Goal: Task Accomplishment & Management: Use online tool/utility

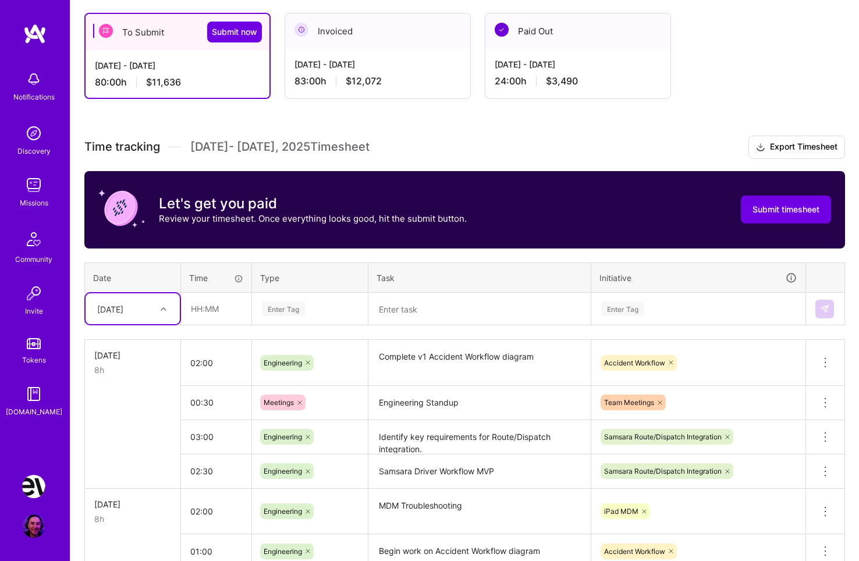
scroll to position [224, 0]
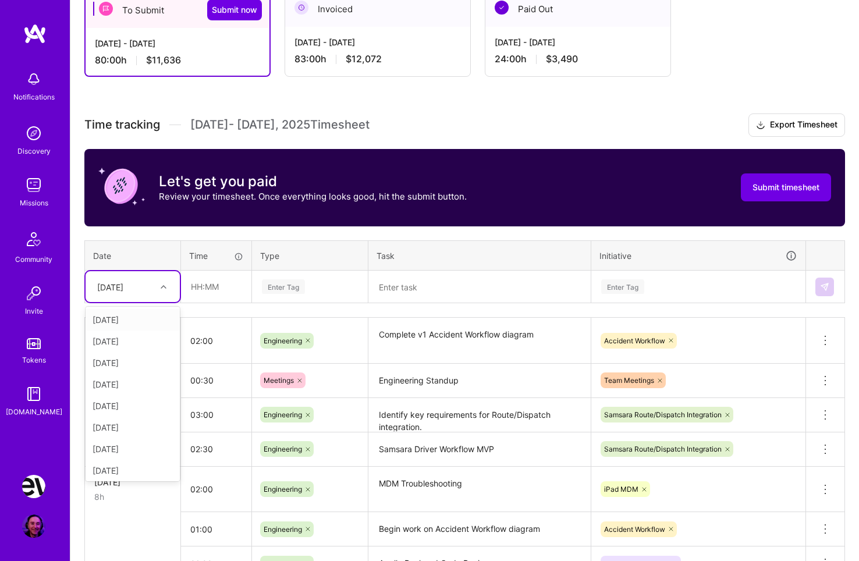
click at [162, 286] on icon at bounding box center [164, 287] width 6 height 6
click at [123, 470] on div "[DATE]" at bounding box center [133, 469] width 94 height 22
click at [222, 282] on input "text" at bounding box center [216, 286] width 69 height 31
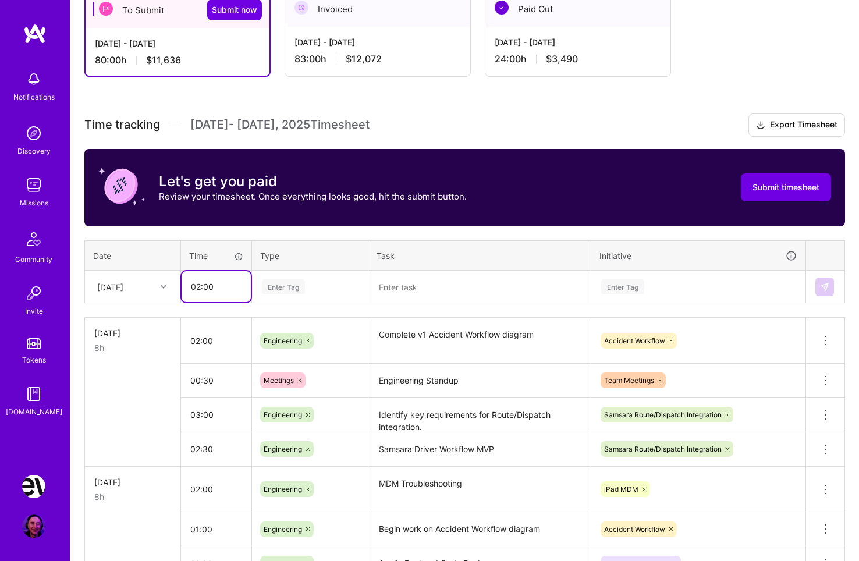
type input "02:00"
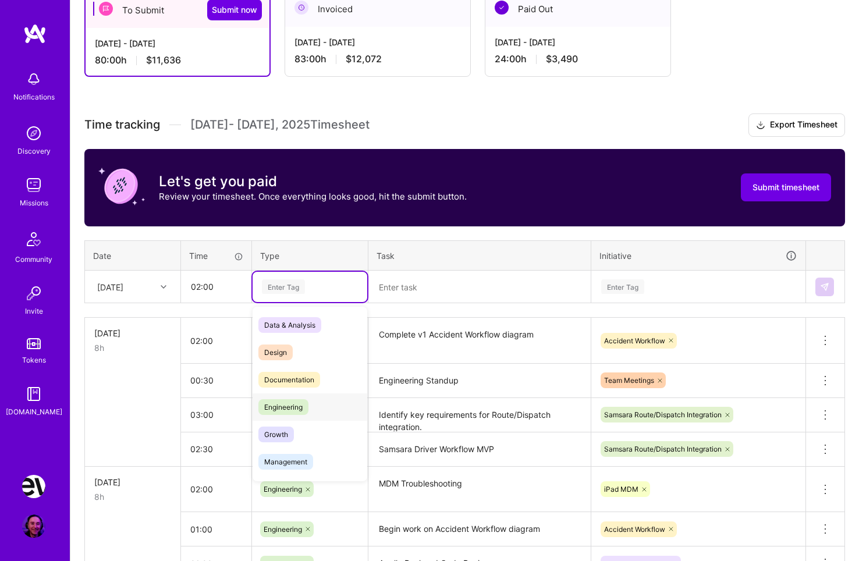
click at [306, 408] on span "Engineering" at bounding box center [284, 407] width 50 height 16
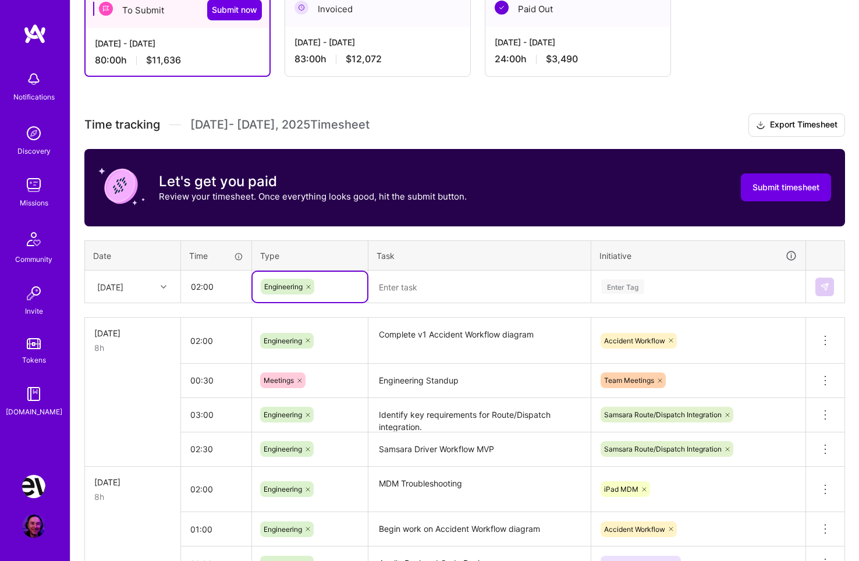
click at [409, 288] on textarea at bounding box center [480, 287] width 220 height 31
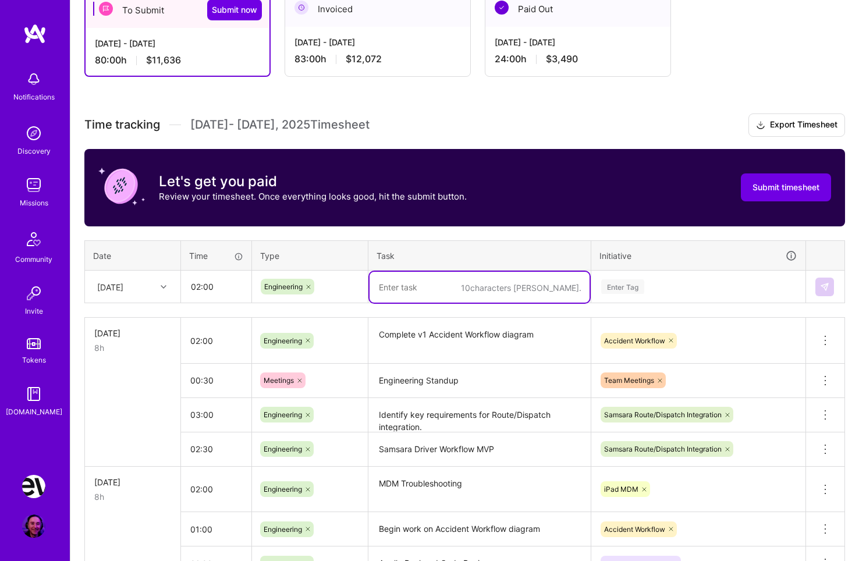
type textarea "p"
type textarea "iPhone MDM Troubleshooting"
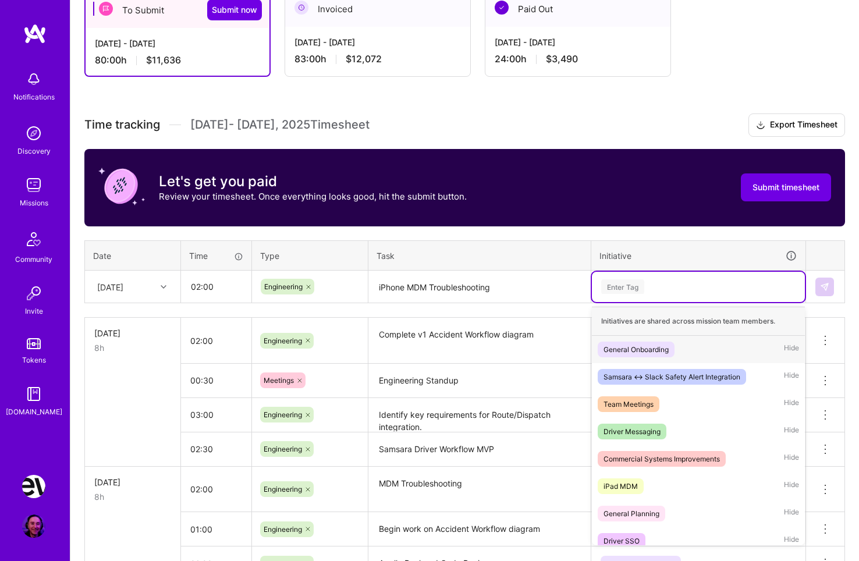
click at [618, 284] on div "Enter Tag" at bounding box center [622, 287] width 43 height 18
click at [642, 480] on span "iPad MDM" at bounding box center [621, 487] width 46 height 16
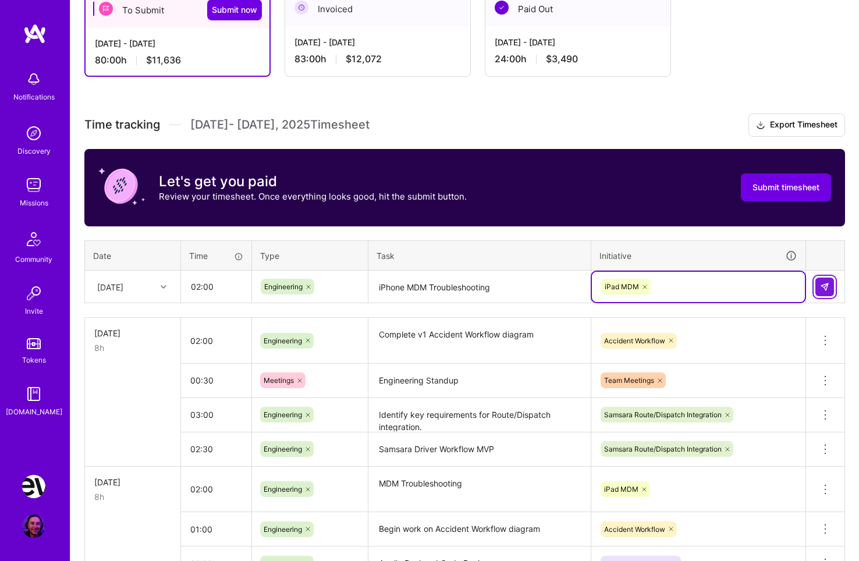
click at [820, 285] on img at bounding box center [824, 286] width 9 height 9
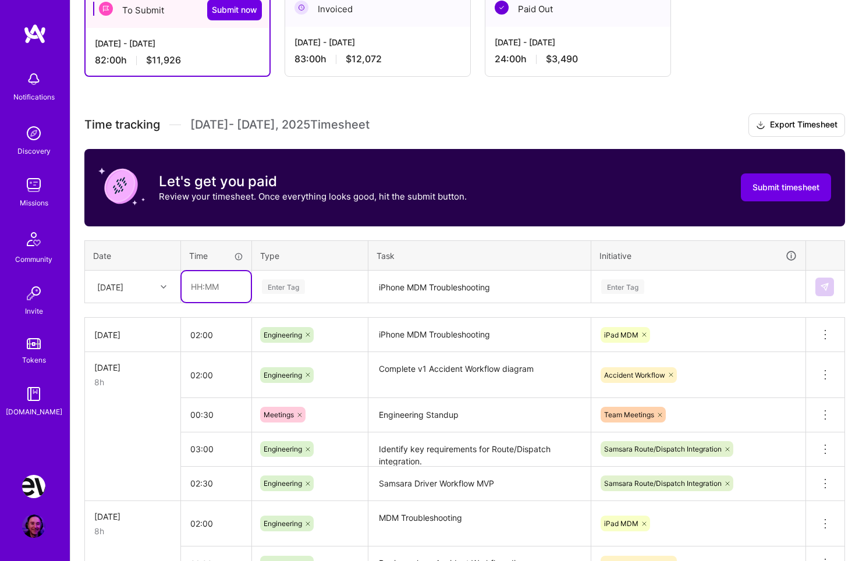
click at [193, 285] on input "text" at bounding box center [216, 286] width 69 height 31
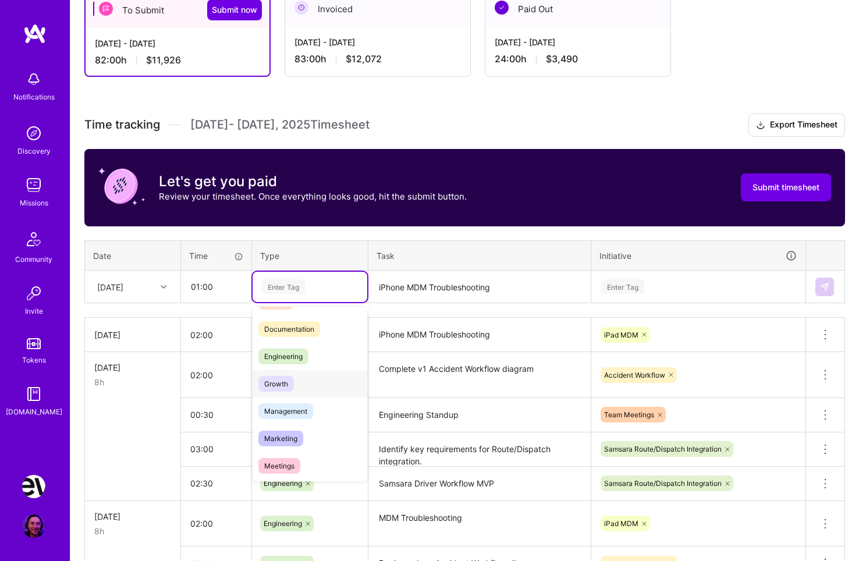
scroll to position [63, 0]
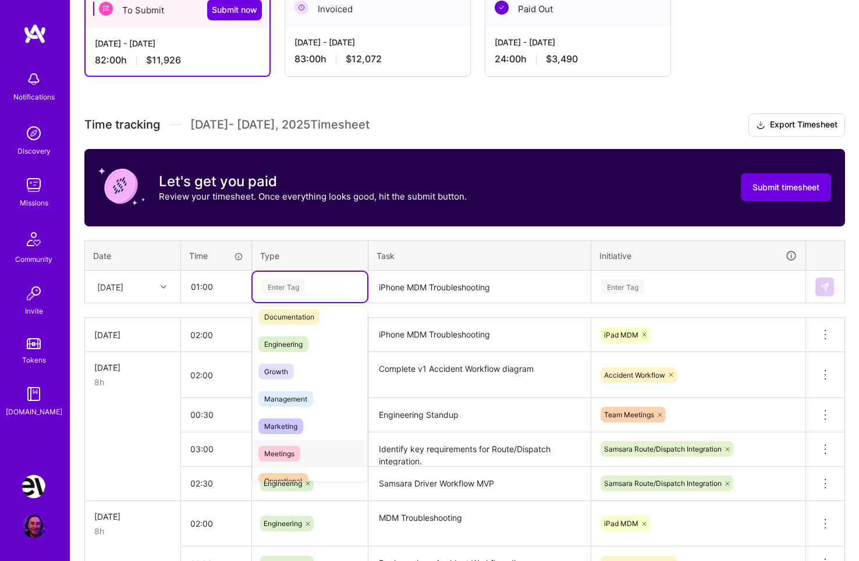
click at [296, 453] on span "Meetings" at bounding box center [280, 454] width 42 height 16
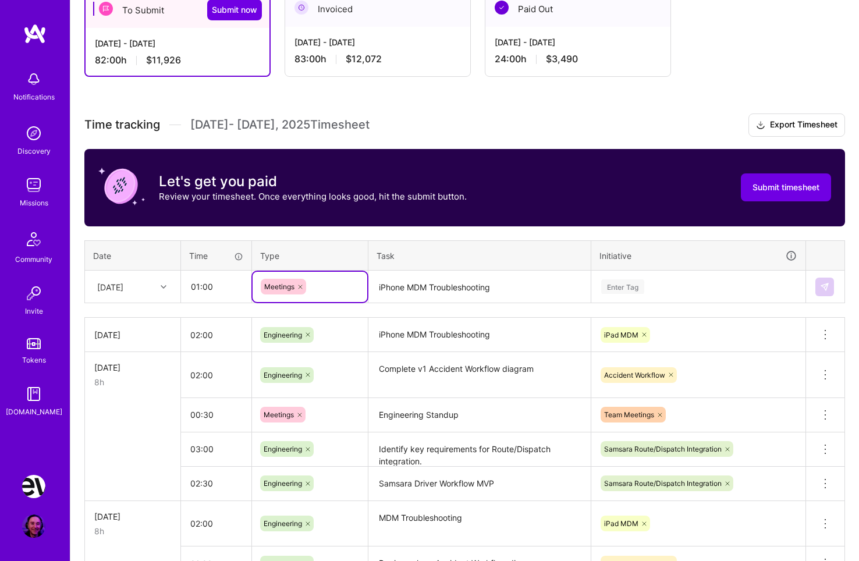
click at [410, 282] on textarea "iPhone MDM Troubleshooting" at bounding box center [480, 287] width 220 height 31
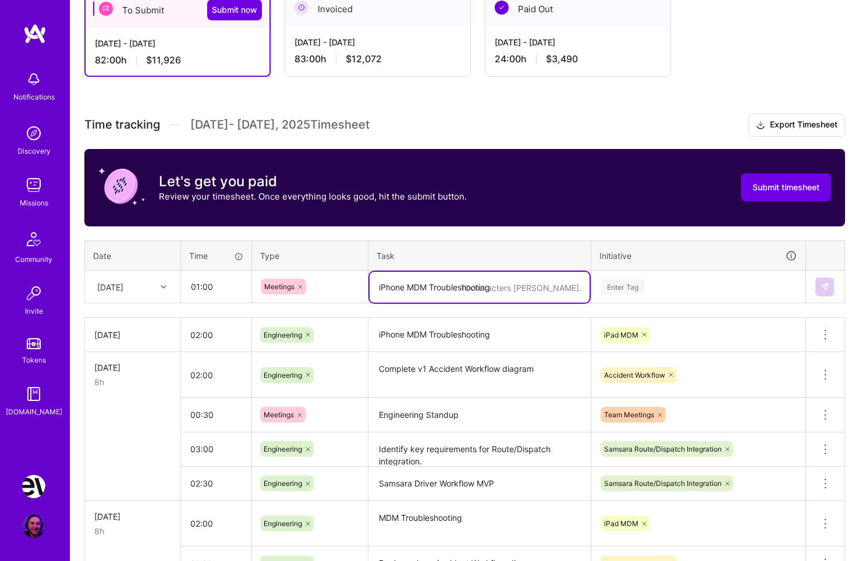
click at [301, 285] on icon at bounding box center [300, 287] width 7 height 7
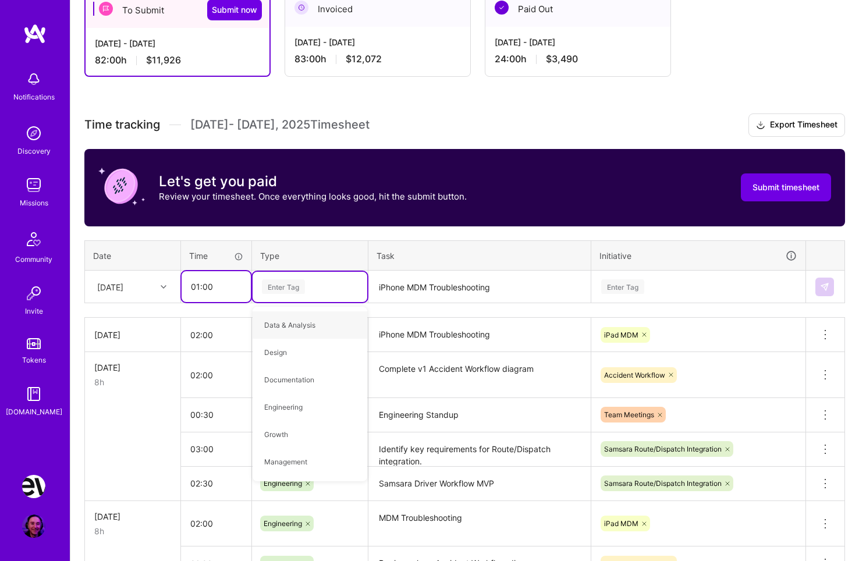
click at [217, 286] on input "01:00" at bounding box center [216, 286] width 69 height 31
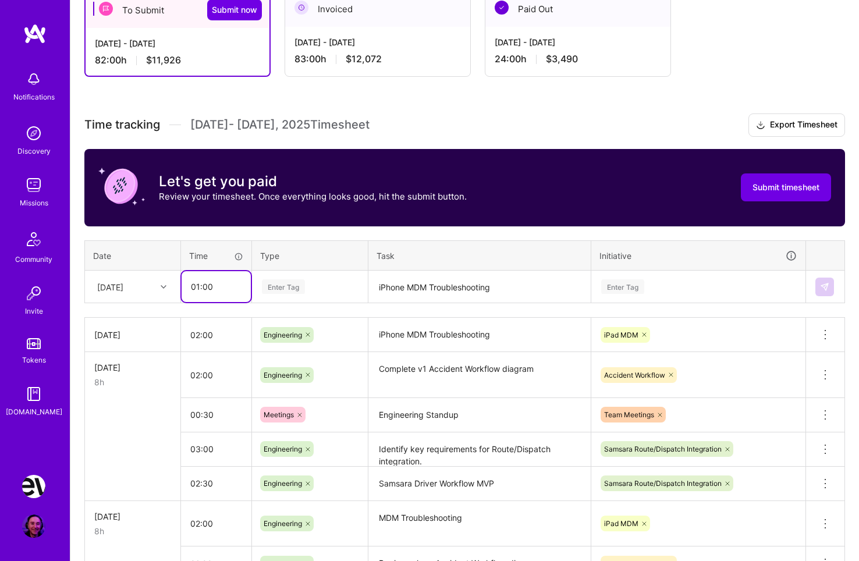
drag, startPoint x: 193, startPoint y: 286, endPoint x: 222, endPoint y: 286, distance: 28.5
click at [222, 286] on input "01:00" at bounding box center [216, 286] width 69 height 31
type input "00:30"
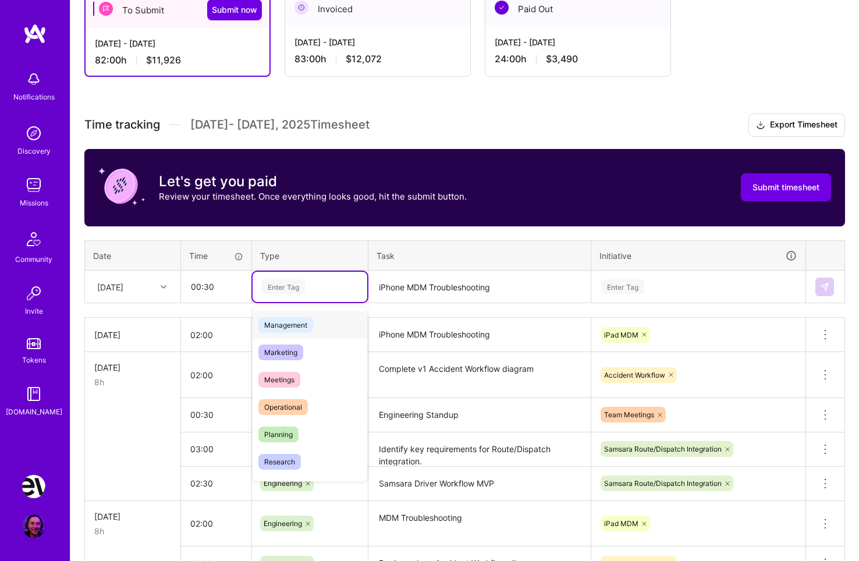
scroll to position [189, 0]
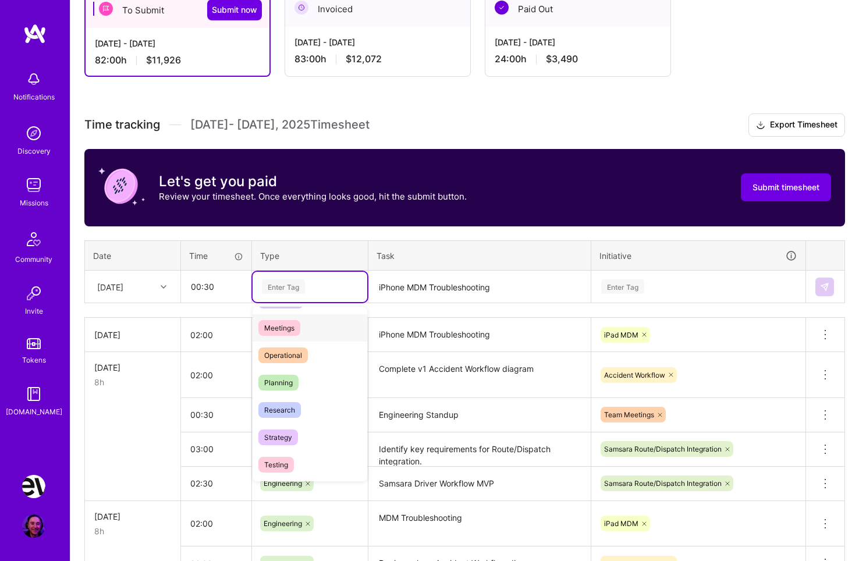
click at [313, 330] on div "Meetings" at bounding box center [310, 327] width 115 height 27
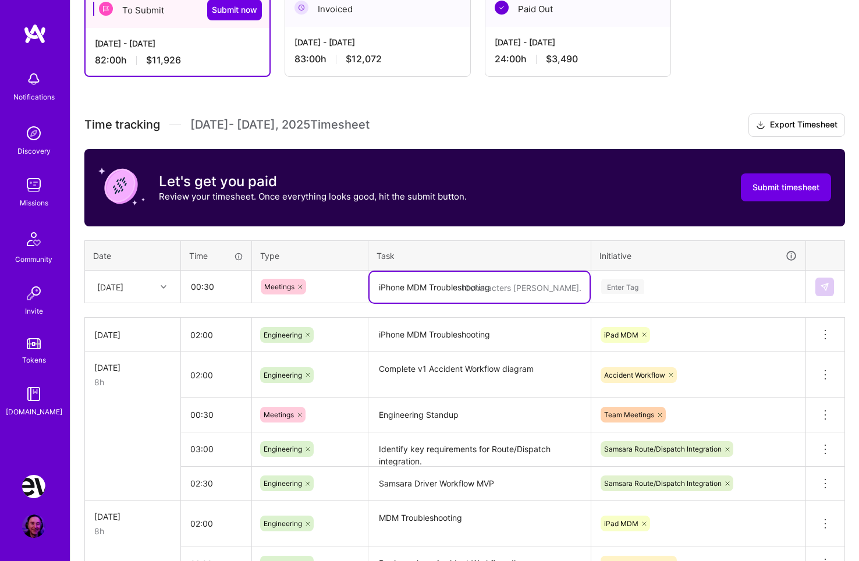
click at [442, 290] on textarea "iPhone MDM Troubleshooting" at bounding box center [480, 287] width 220 height 31
type textarea "Engineering Standup"
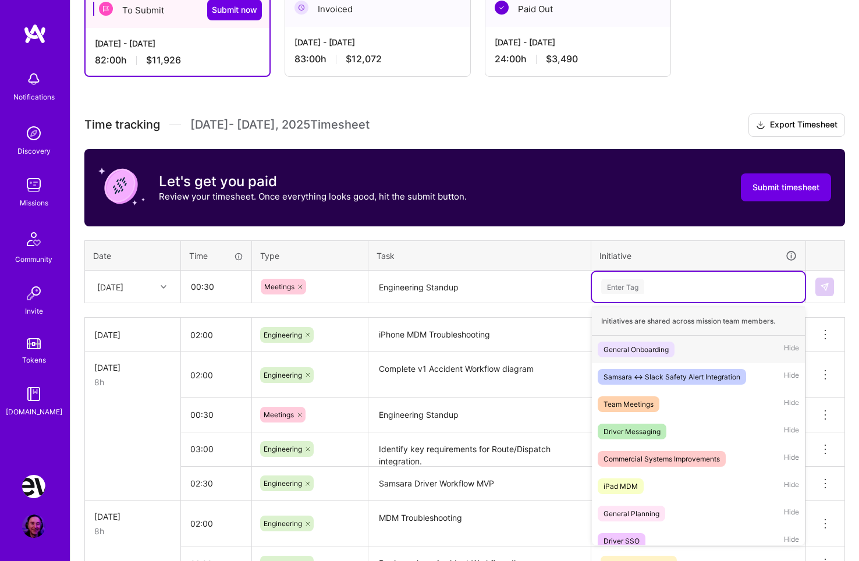
click at [653, 290] on div "Enter Tag" at bounding box center [698, 286] width 197 height 15
click at [661, 397] on div "Team Meetings Hide" at bounding box center [698, 404] width 213 height 27
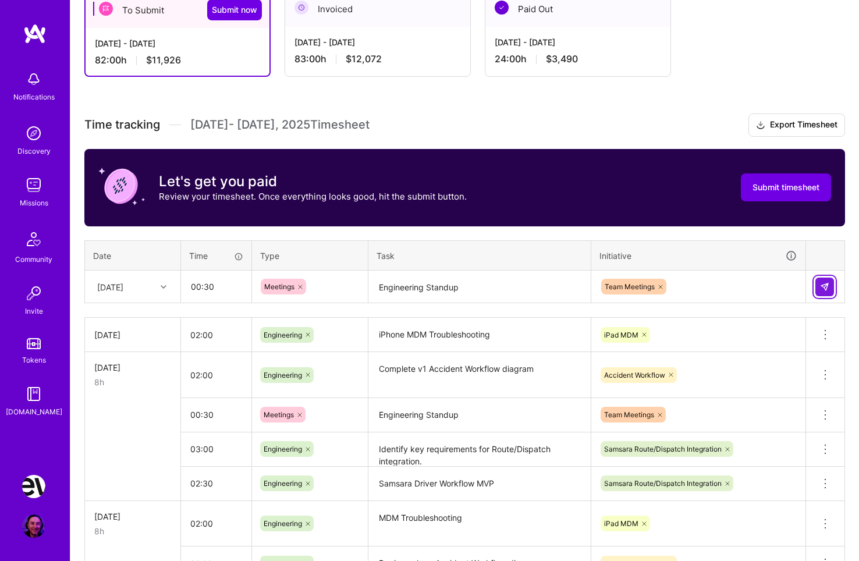
click at [827, 285] on img at bounding box center [824, 286] width 9 height 9
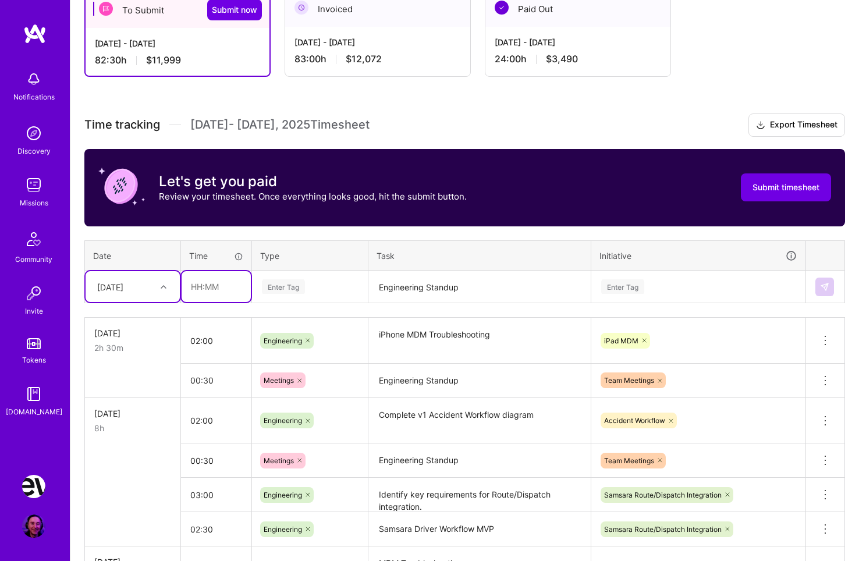
click at [221, 284] on input "text" at bounding box center [216, 286] width 69 height 31
type input "00:30"
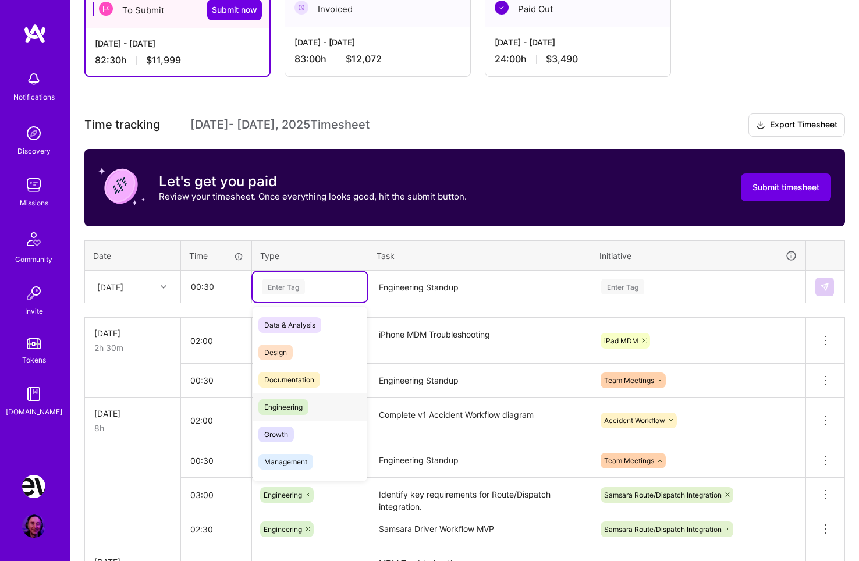
click at [319, 405] on div "Engineering" at bounding box center [310, 407] width 115 height 27
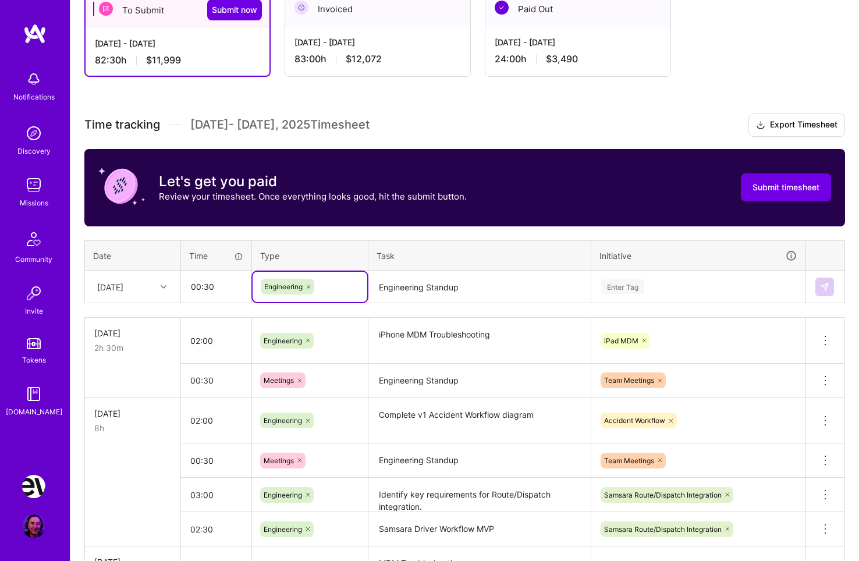
click at [422, 279] on textarea "Engineering Standup" at bounding box center [480, 287] width 220 height 31
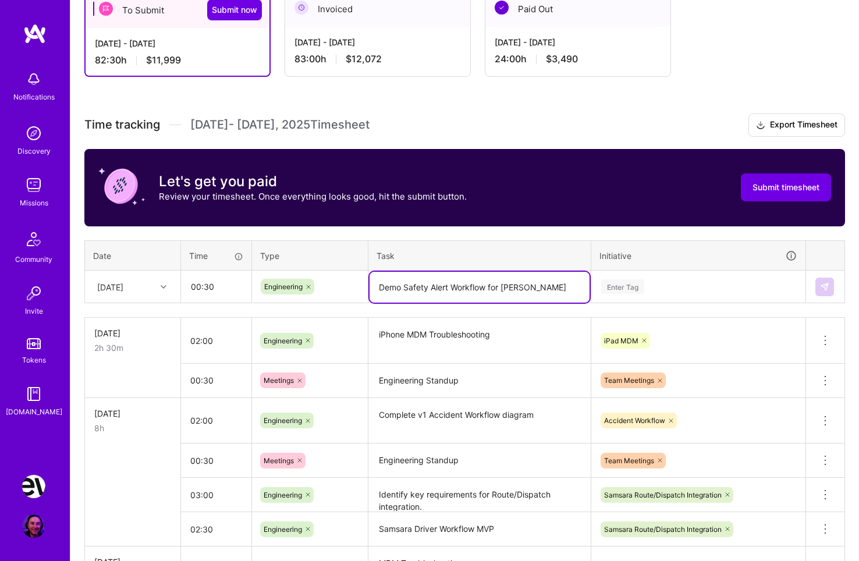
type textarea "Demo Safety Alert Workflow for [PERSON_NAME]"
click at [647, 282] on div "Enter Tag" at bounding box center [698, 286] width 197 height 15
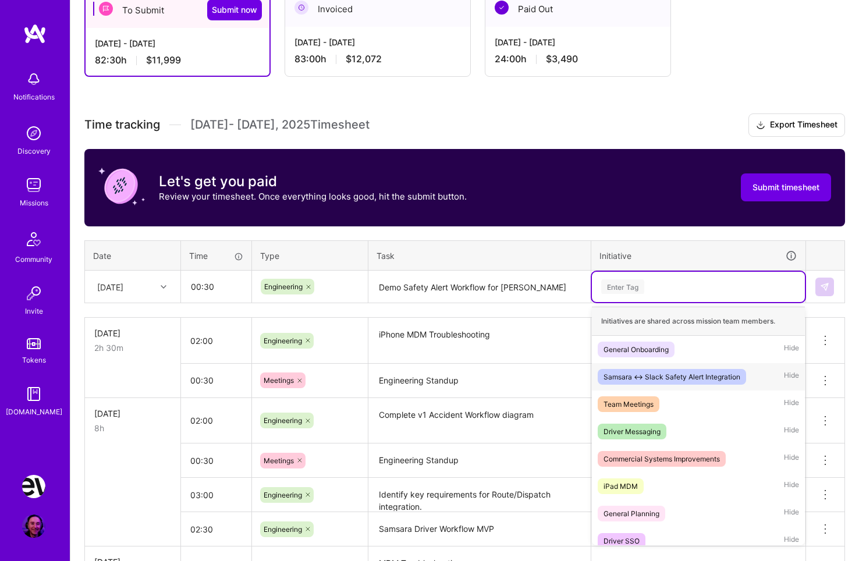
click at [696, 373] on div "Samsara <-> Slack Safety Alert Integration" at bounding box center [672, 377] width 137 height 12
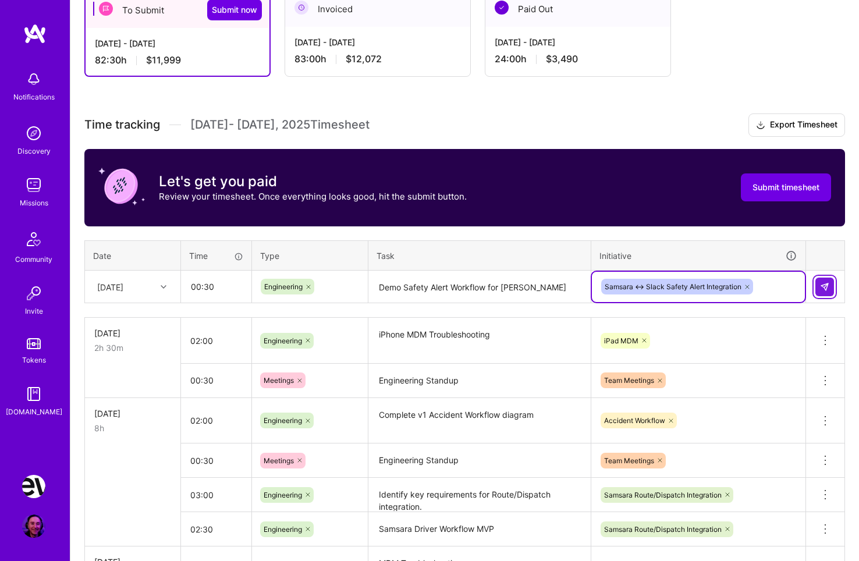
click at [820, 287] on img at bounding box center [824, 286] width 9 height 9
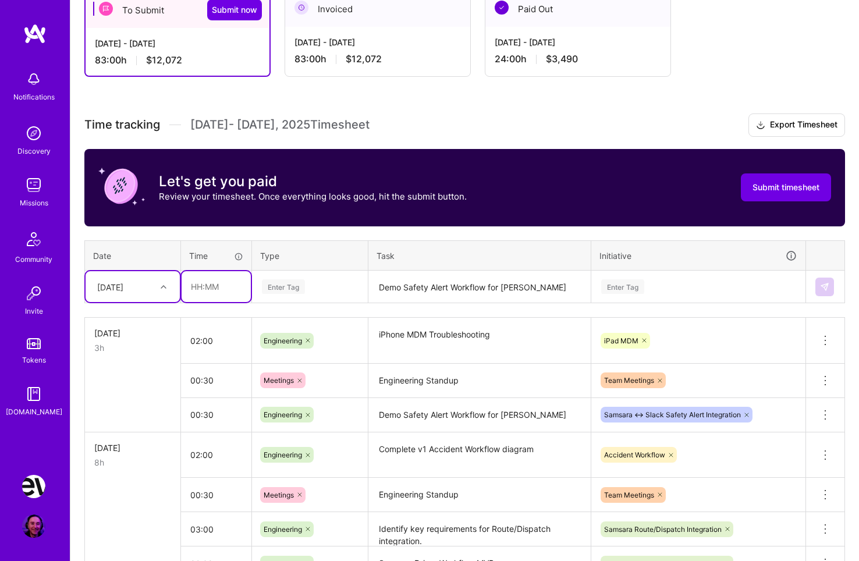
click at [208, 289] on input "text" at bounding box center [216, 286] width 69 height 31
type input "01:30"
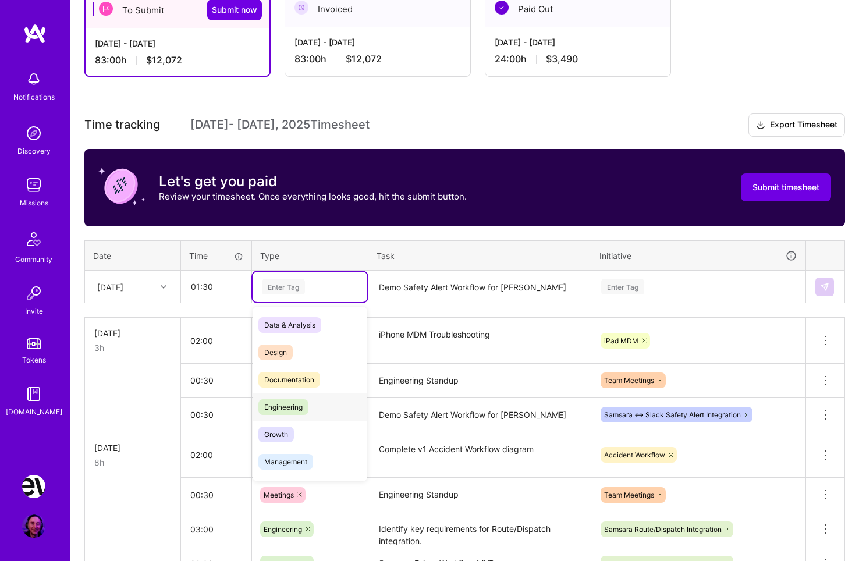
click at [300, 409] on span "Engineering" at bounding box center [284, 407] width 50 height 16
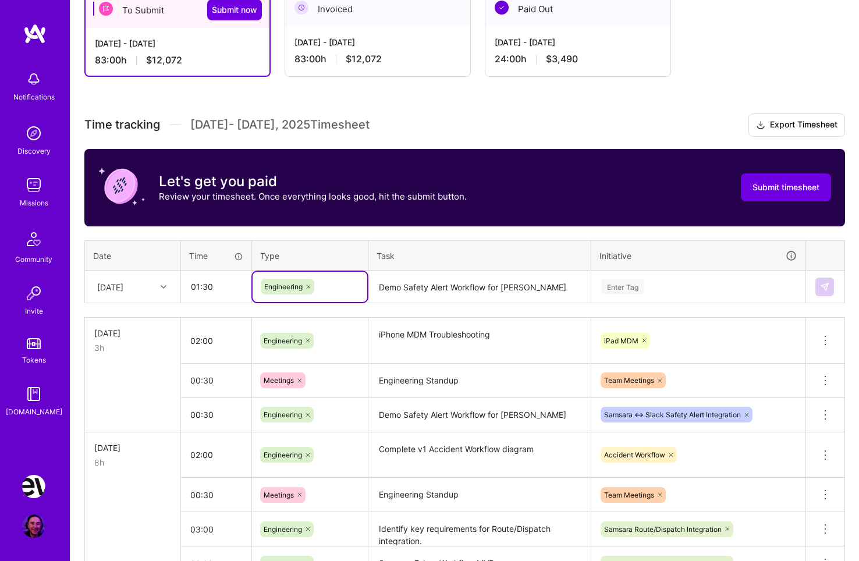
click at [424, 287] on textarea "Demo Safety Alert Workflow for [PERSON_NAME]" at bounding box center [480, 287] width 220 height 31
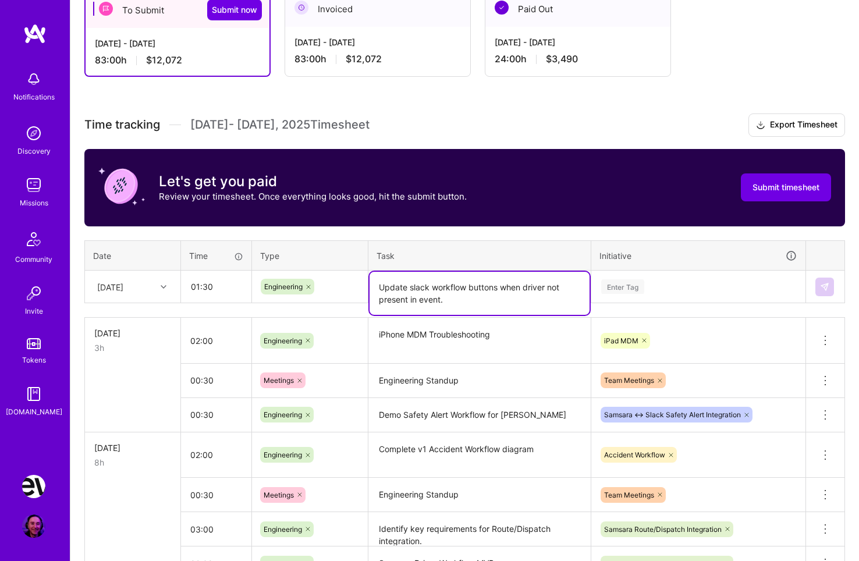
type textarea "Update slack workflow buttons when driver not present in event."
click at [645, 282] on div "Enter Tag" at bounding box center [698, 286] width 197 height 15
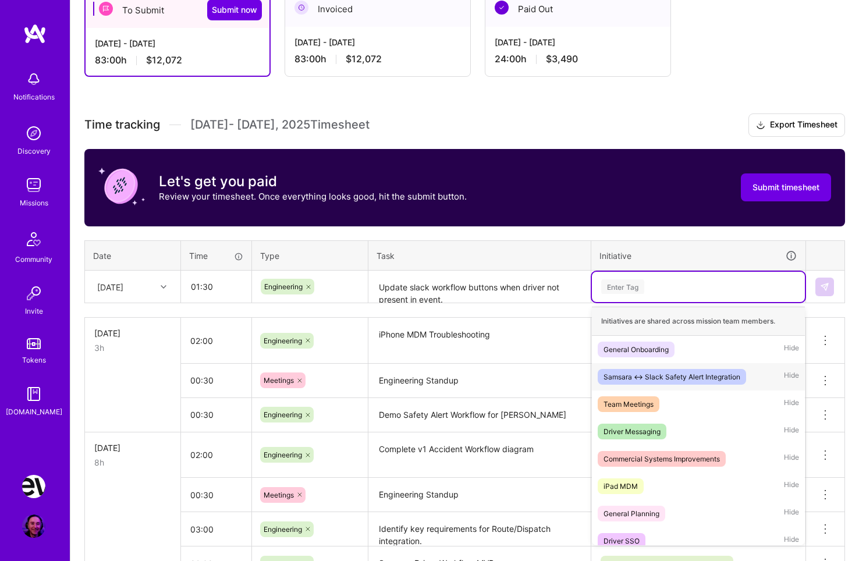
click at [700, 378] on div "Samsara <-> Slack Safety Alert Integration" at bounding box center [672, 377] width 137 height 12
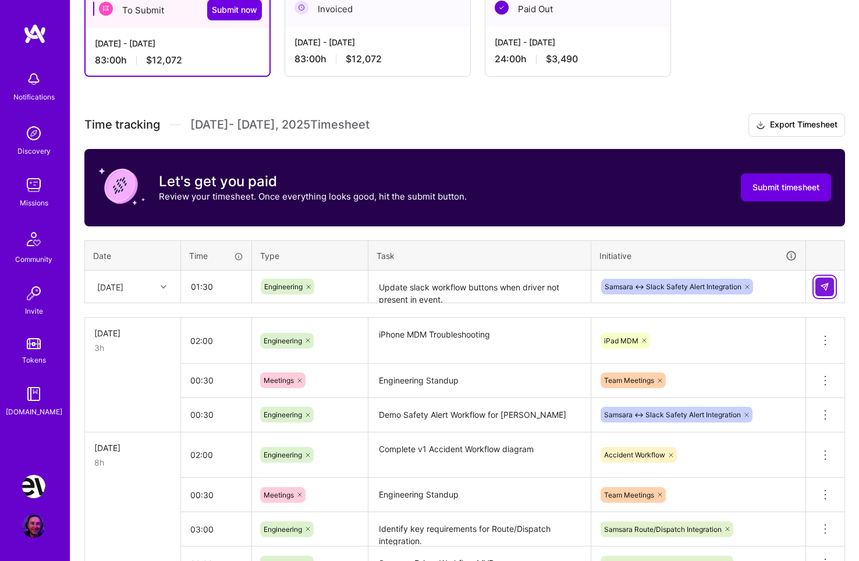
click at [825, 282] on img at bounding box center [824, 286] width 9 height 9
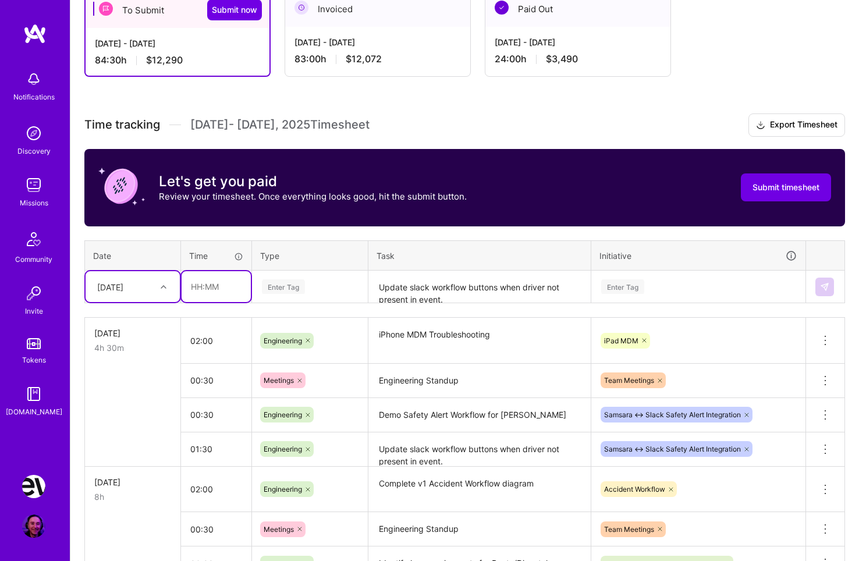
click at [206, 283] on input "text" at bounding box center [216, 286] width 69 height 31
click at [221, 286] on input "03:00" at bounding box center [216, 286] width 69 height 31
drag, startPoint x: 240, startPoint y: 285, endPoint x: 175, endPoint y: 285, distance: 65.8
click at [182, 285] on input "03:00" at bounding box center [216, 286] width 69 height 31
type input "00:30"
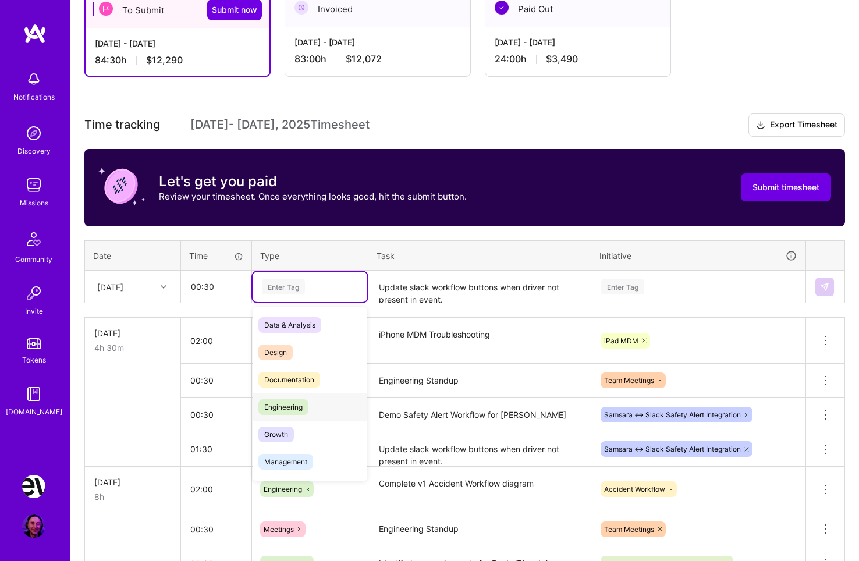
scroll to position [94, 0]
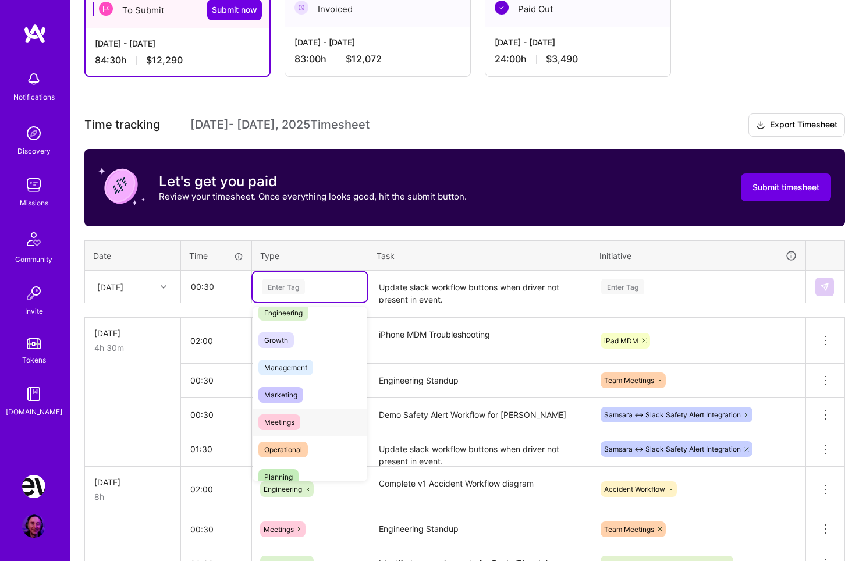
click at [311, 417] on div "Meetings" at bounding box center [310, 422] width 115 height 27
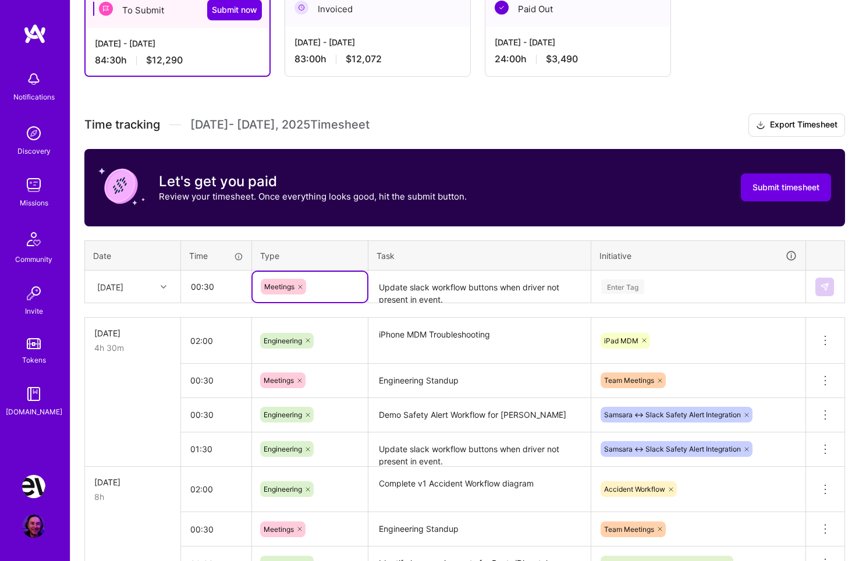
click at [436, 294] on textarea "Update slack workflow buttons when driver not present in event." at bounding box center [480, 287] width 220 height 31
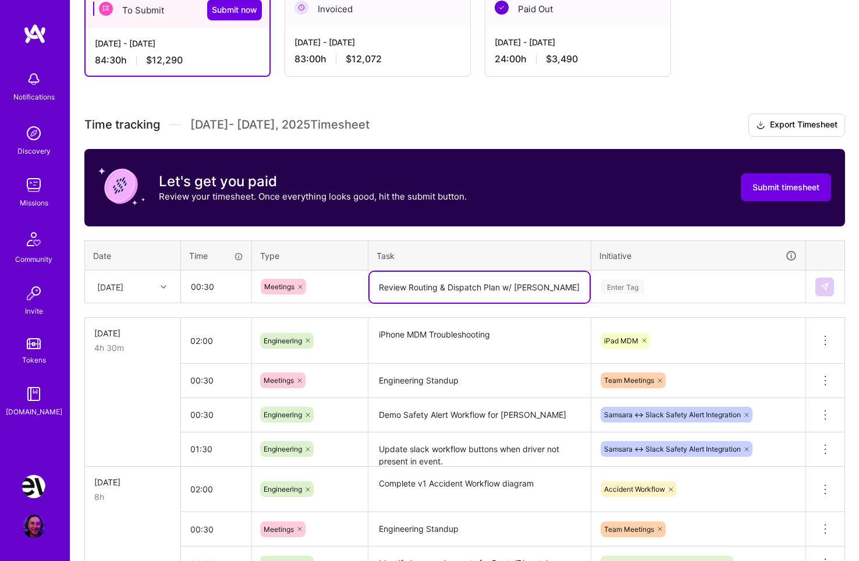
type textarea "Review Routing & Dispatch Plan w/ [PERSON_NAME]"
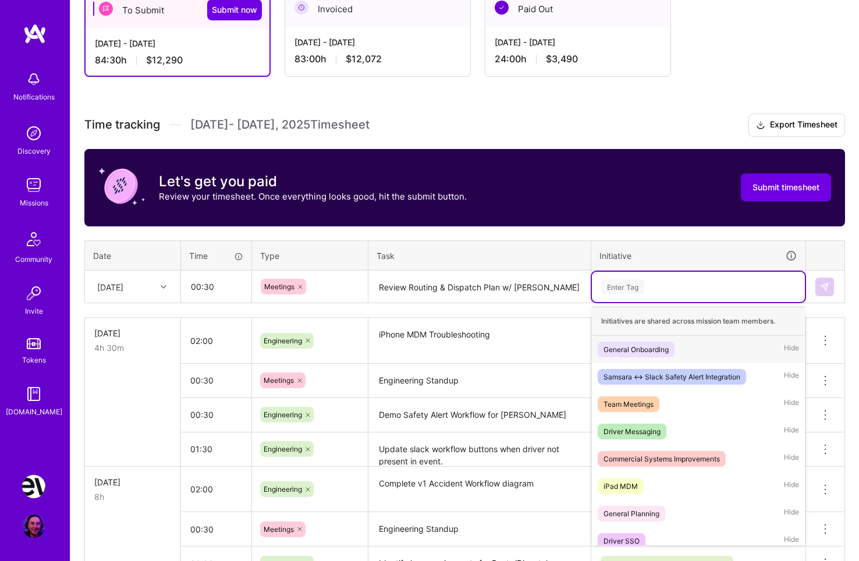
click at [635, 285] on div "Enter Tag" at bounding box center [622, 287] width 43 height 18
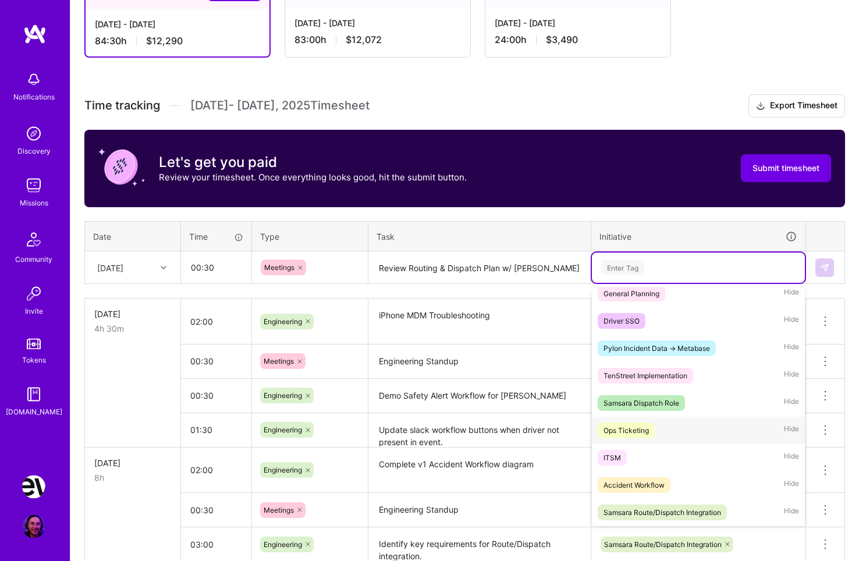
scroll to position [261, 0]
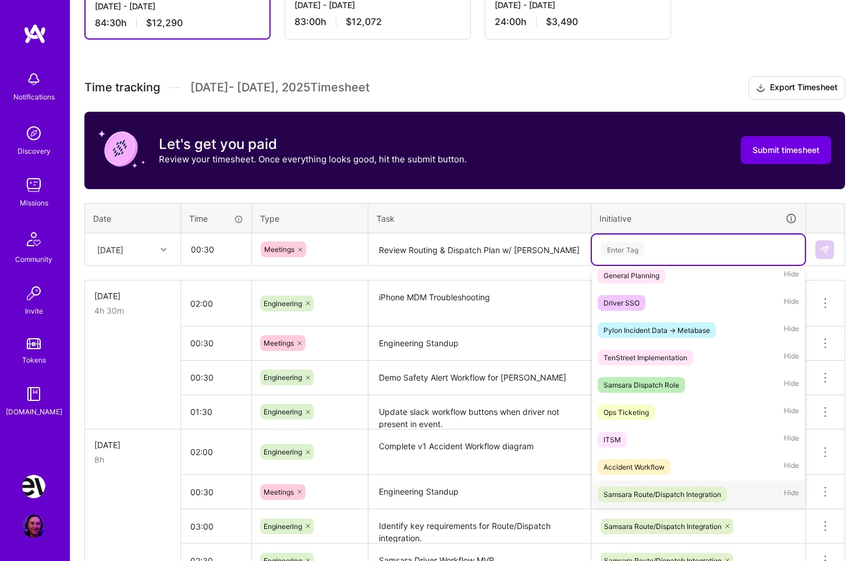
click at [692, 494] on div "Samsara Route/Dispatch Integration" at bounding box center [663, 495] width 118 height 12
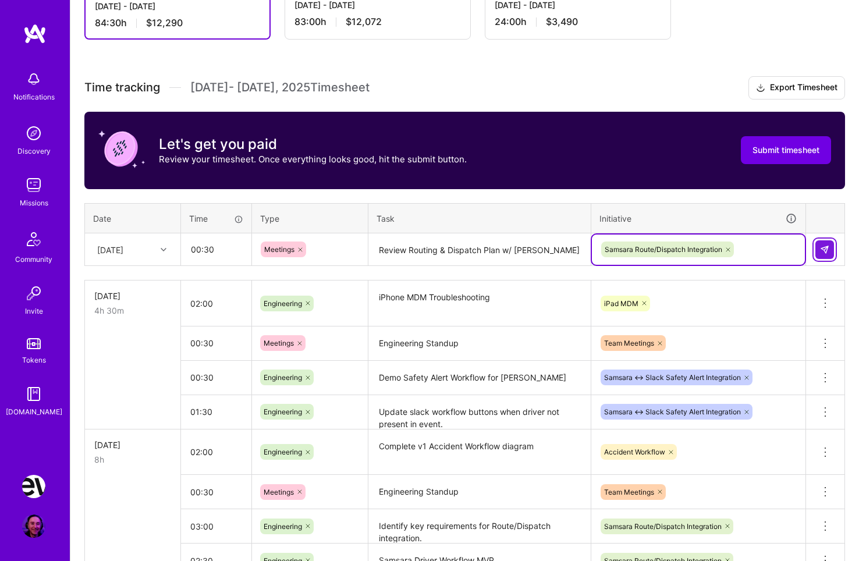
click at [823, 250] on img at bounding box center [824, 249] width 9 height 9
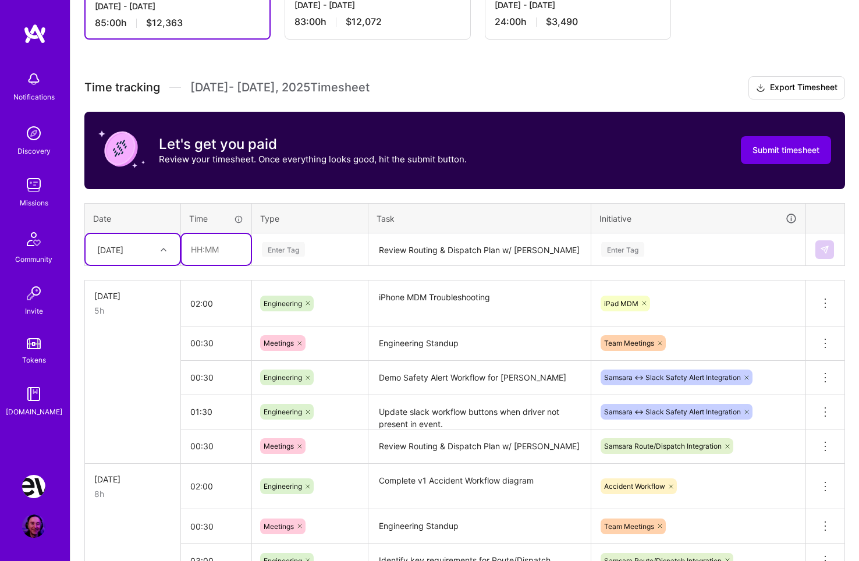
click at [221, 247] on input "text" at bounding box center [216, 249] width 69 height 31
type input "03:00"
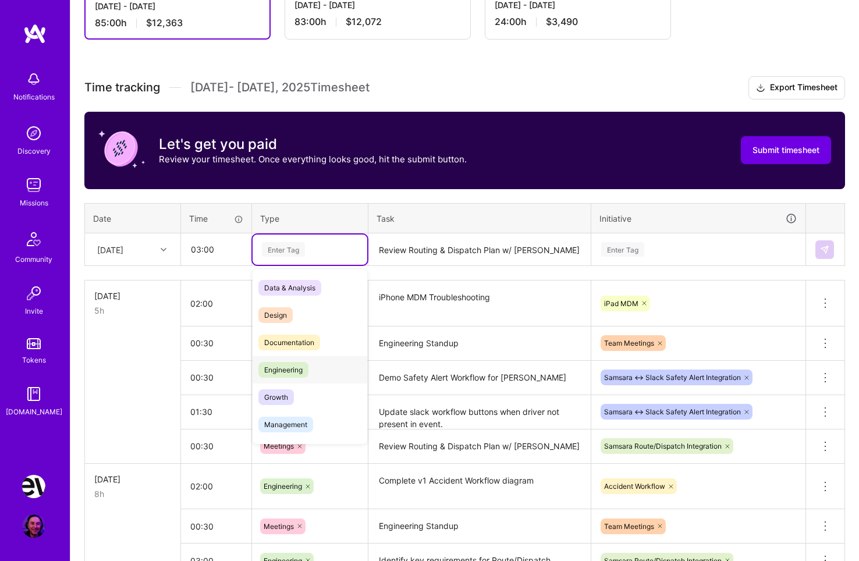
click at [305, 368] on span "Engineering" at bounding box center [284, 370] width 50 height 16
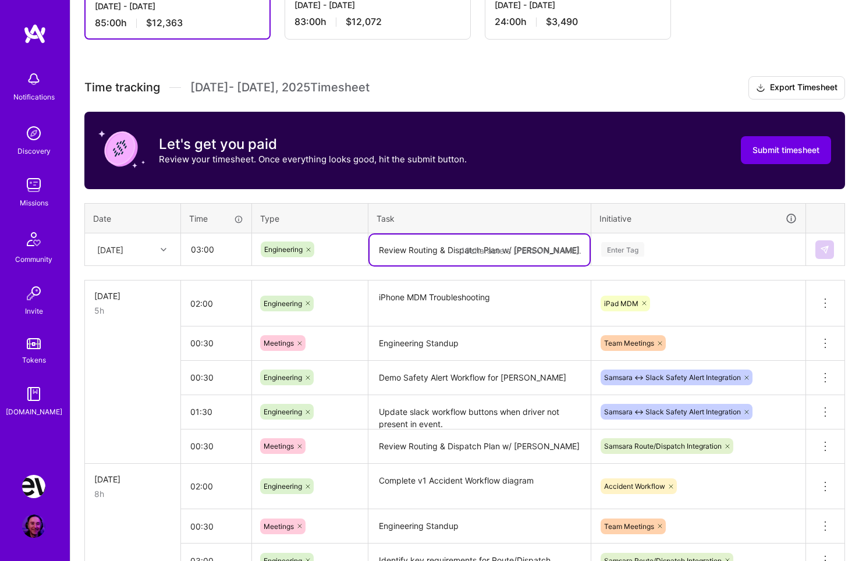
click at [417, 239] on textarea "Review Routing & Dispatch Plan w/ [PERSON_NAME]" at bounding box center [480, 250] width 220 height 31
type textarea "Driver Workflow MVP"
click at [627, 246] on div "Enter Tag" at bounding box center [622, 249] width 43 height 18
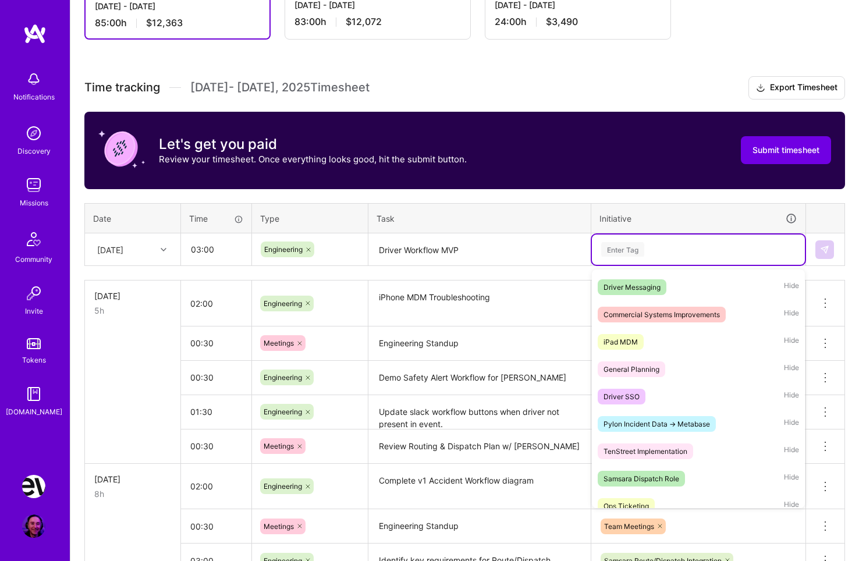
scroll to position [201, 0]
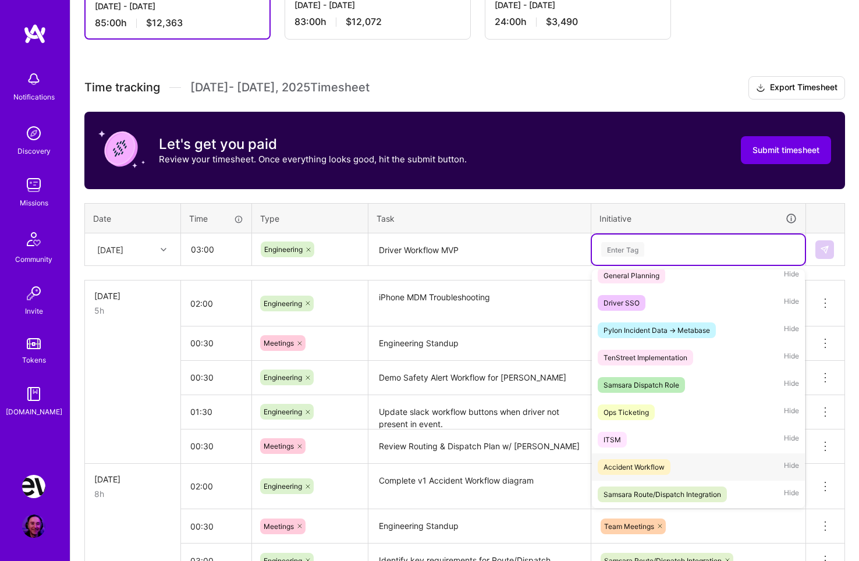
click at [721, 463] on div "Accident Workflow Hide" at bounding box center [698, 467] width 213 height 27
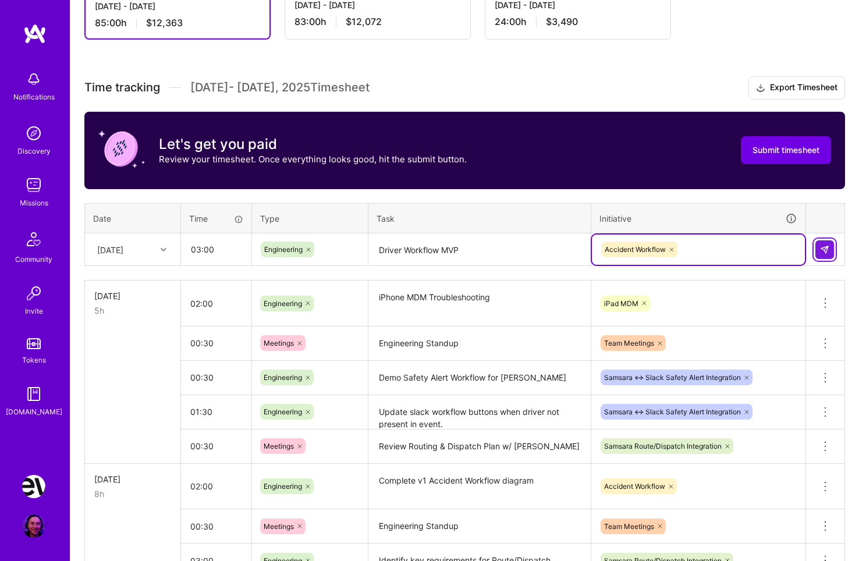
click at [829, 252] on img at bounding box center [824, 249] width 9 height 9
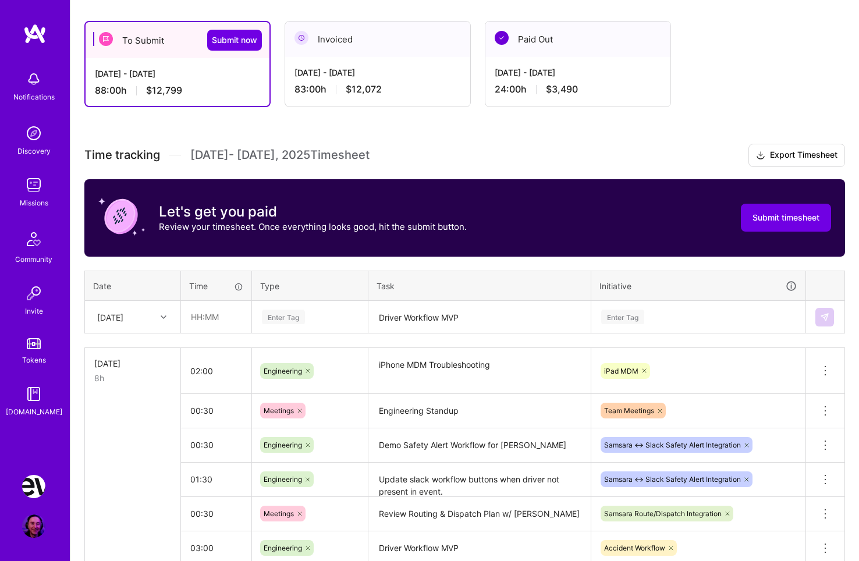
scroll to position [0, 0]
